Goal: Navigation & Orientation: Find specific page/section

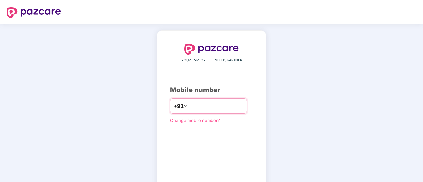
click at [190, 108] on input "number" at bounding box center [216, 106] width 54 height 11
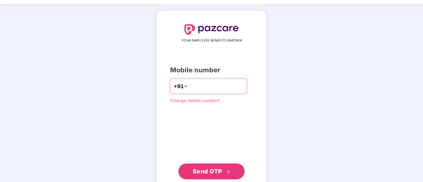
scroll to position [36, 0]
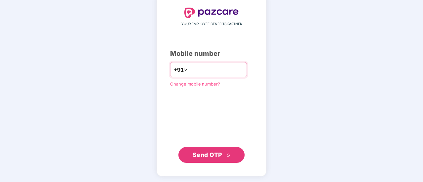
type input "**********"
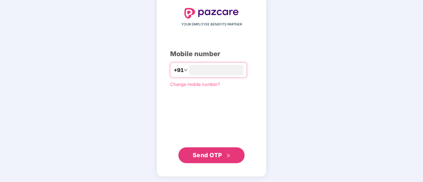
click at [210, 153] on span "Send OTP" at bounding box center [207, 155] width 29 height 7
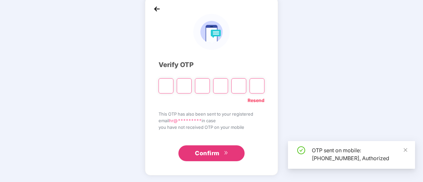
scroll to position [33, 0]
click at [165, 87] on input "Please enter verification code. Digit 1" at bounding box center [166, 86] width 15 height 15
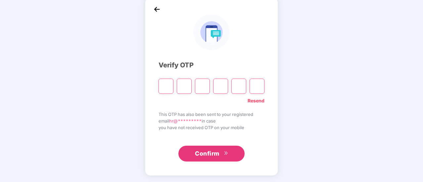
click at [166, 86] on input "Please enter verification code. Digit 1" at bounding box center [166, 86] width 15 height 15
type input "*"
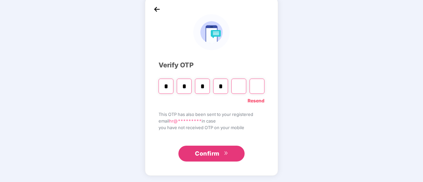
type input "*"
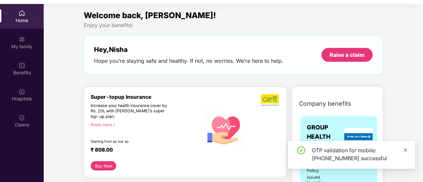
click at [406, 150] on icon "close" at bounding box center [405, 150] width 5 height 5
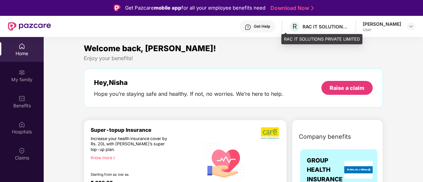
click at [315, 23] on div "R RAC IT SOLUTIONS PRIVATE LIMITED" at bounding box center [319, 27] width 60 height 12
click at [310, 29] on div "RAC IT SOLUTIONS PRIVATE LIMITED" at bounding box center [326, 26] width 46 height 6
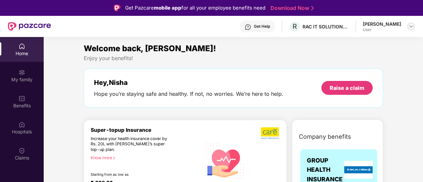
click at [413, 25] on img at bounding box center [410, 26] width 5 height 5
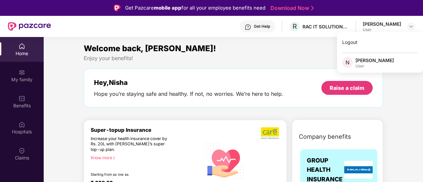
click at [374, 63] on div "[PERSON_NAME]" at bounding box center [374, 60] width 38 height 6
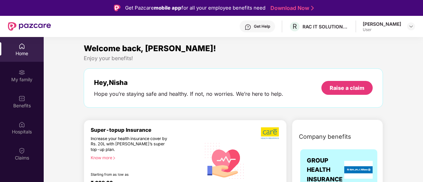
click at [236, 49] on div "Welcome back, [PERSON_NAME]!" at bounding box center [233, 48] width 299 height 13
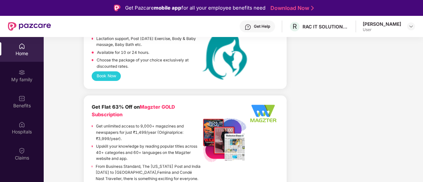
scroll to position [1627, 0]
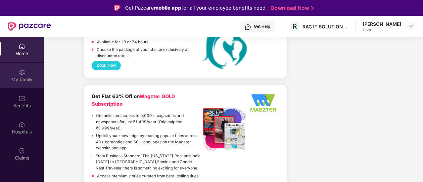
click at [21, 73] on img at bounding box center [22, 72] width 7 height 7
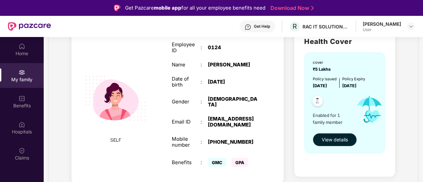
scroll to position [66, 0]
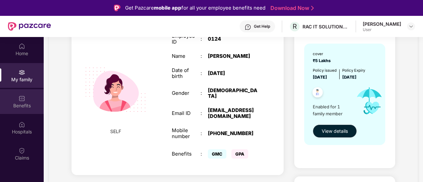
click at [24, 103] on div "Benefits" at bounding box center [22, 106] width 44 height 7
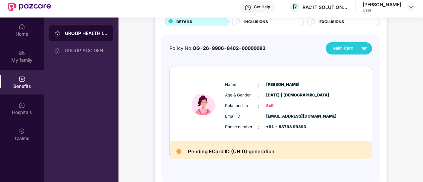
scroll to position [37, 0]
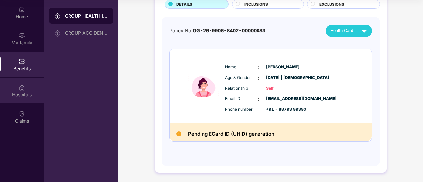
click at [18, 91] on div "Hospitals" at bounding box center [22, 90] width 44 height 25
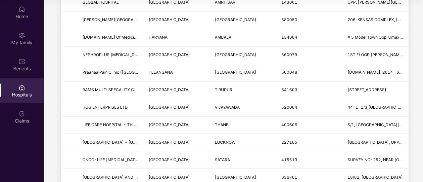
scroll to position [496, 0]
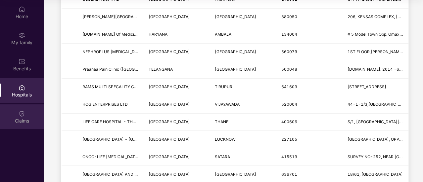
click at [21, 117] on div "Claims" at bounding box center [22, 117] width 44 height 25
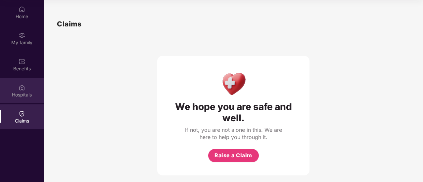
scroll to position [7, 0]
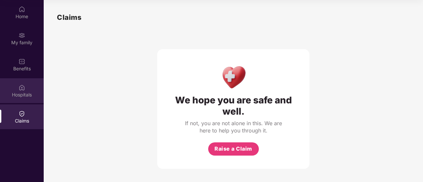
click at [20, 90] on img at bounding box center [22, 87] width 7 height 7
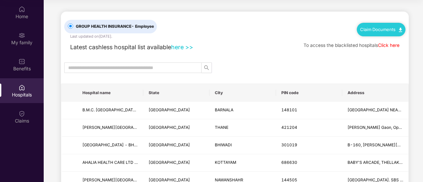
click at [184, 45] on link "here >>" at bounding box center [182, 47] width 22 height 7
click at [144, 71] on span at bounding box center [132, 68] width 137 height 11
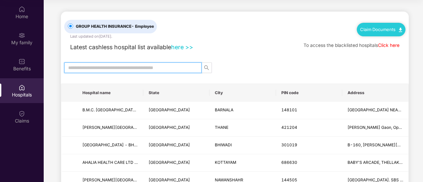
click at [112, 66] on input "text" at bounding box center [130, 67] width 124 height 7
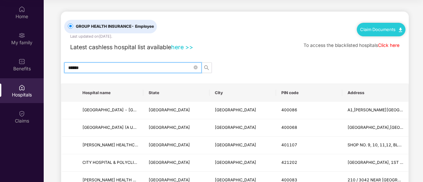
type input "******"
click at [183, 47] on link "here >>" at bounding box center [182, 47] width 22 height 7
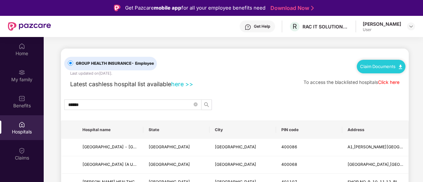
click at [383, 81] on link "Click here" at bounding box center [389, 82] width 22 height 5
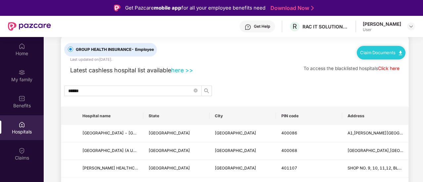
scroll to position [33, 0]
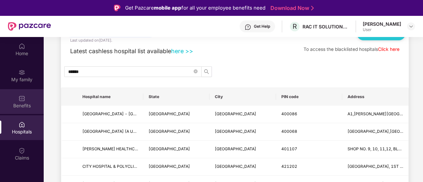
click at [20, 103] on div "Benefits" at bounding box center [22, 106] width 44 height 7
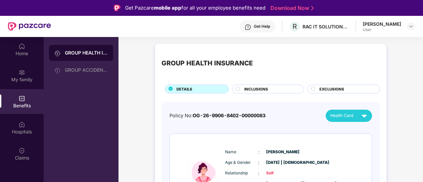
click at [267, 89] on span "INCLUSIONS" at bounding box center [256, 89] width 24 height 6
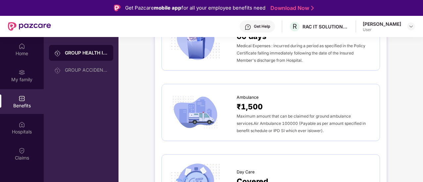
scroll to position [430, 0]
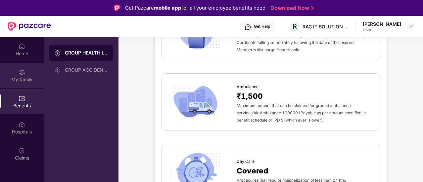
click at [17, 72] on div "My family" at bounding box center [22, 75] width 44 height 25
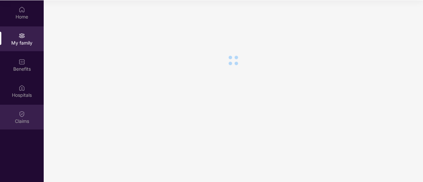
scroll to position [37, 0]
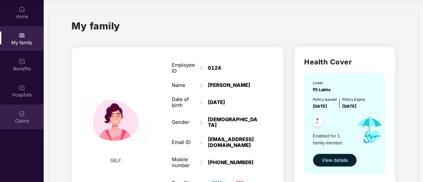
click at [20, 112] on img at bounding box center [22, 114] width 7 height 7
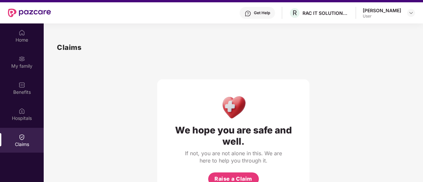
scroll to position [4, 0]
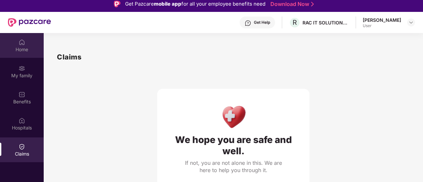
click at [19, 42] on img at bounding box center [22, 42] width 7 height 7
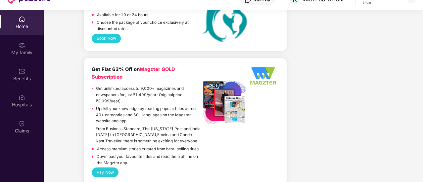
scroll to position [37, 0]
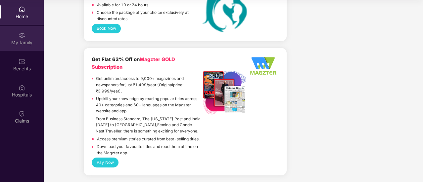
click at [27, 39] on div "My family" at bounding box center [22, 38] width 44 height 25
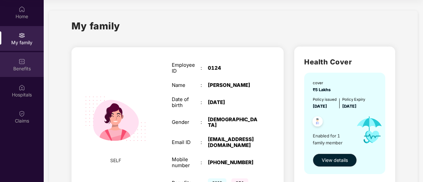
click at [21, 61] on img at bounding box center [22, 61] width 7 height 7
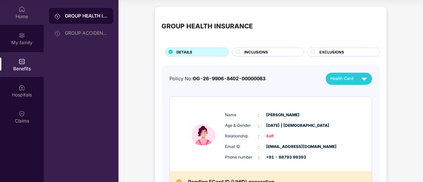
click at [28, 11] on div "Home" at bounding box center [22, 12] width 44 height 25
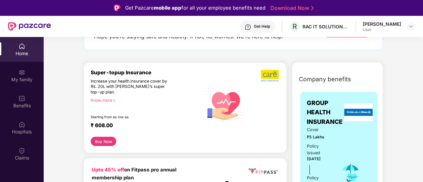
scroll to position [66, 0]
